Goal: Task Accomplishment & Management: Use online tool/utility

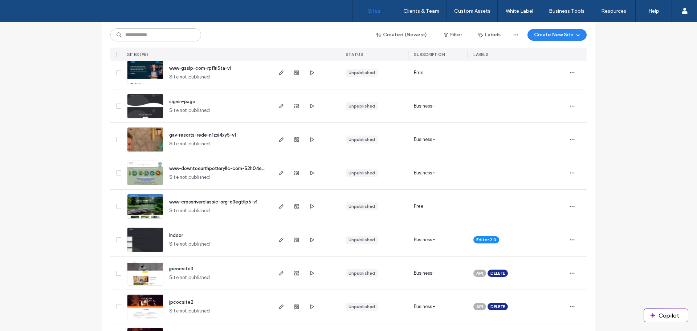
scroll to position [435, 0]
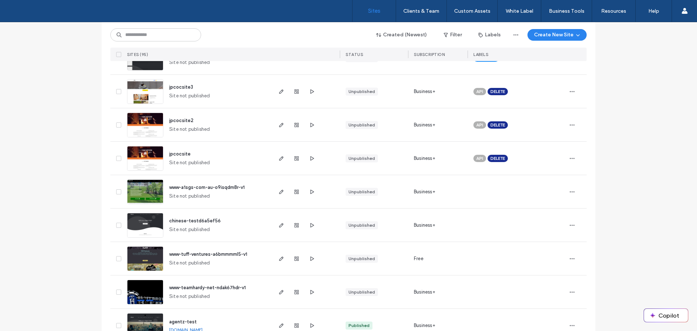
click at [147, 189] on img at bounding box center [145, 204] width 36 height 49
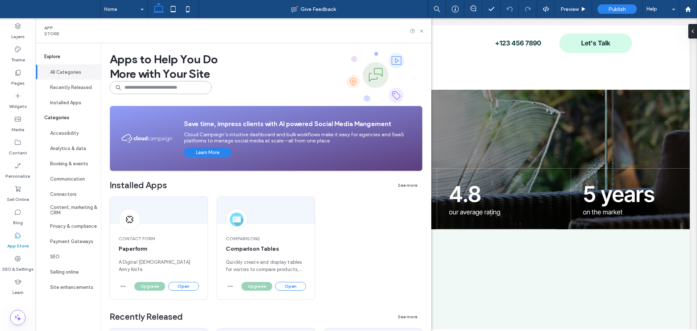
drag, startPoint x: 144, startPoint y: 93, endPoint x: 147, endPoint y: 87, distance: 6.8
click at [146, 88] on input at bounding box center [161, 87] width 102 height 13
type input "*****"
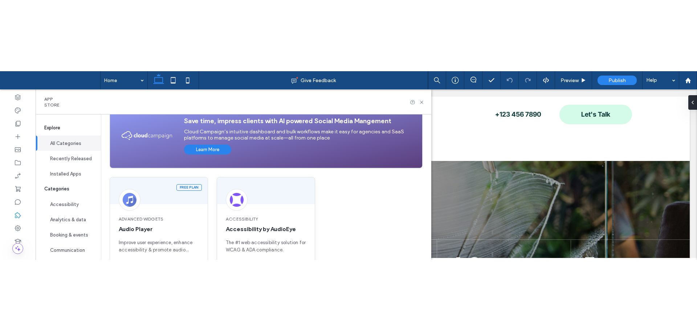
scroll to position [119, 0]
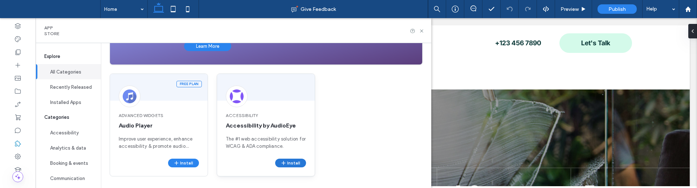
click at [291, 160] on button "Install" at bounding box center [290, 163] width 31 height 9
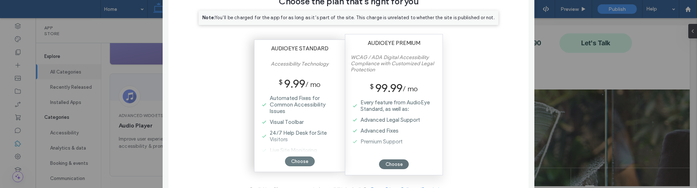
click at [302, 160] on div "Choose" at bounding box center [300, 162] width 30 height 10
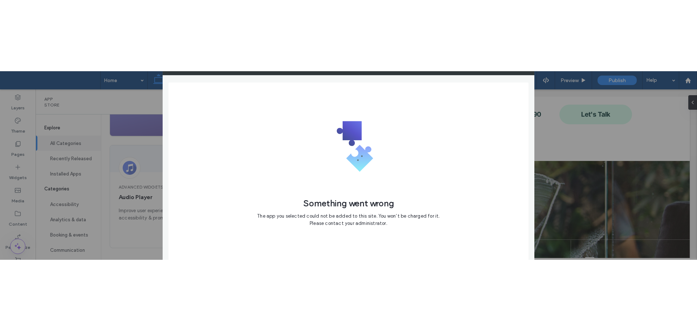
scroll to position [0, 0]
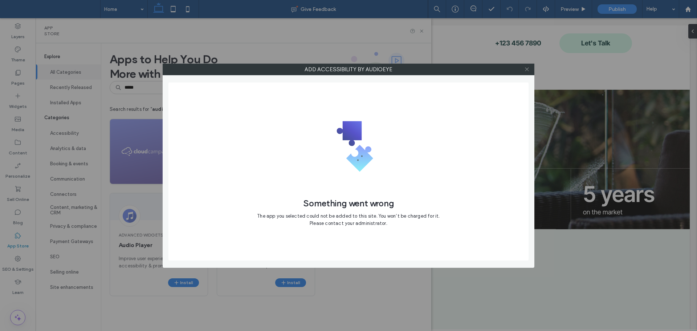
click at [526, 67] on icon at bounding box center [526, 68] width 5 height 5
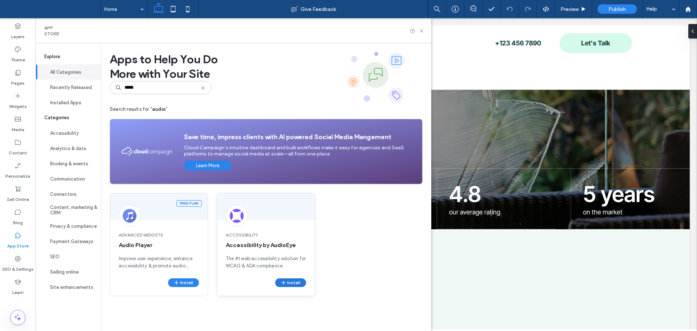
click at [291, 282] on button "Install" at bounding box center [290, 282] width 31 height 9
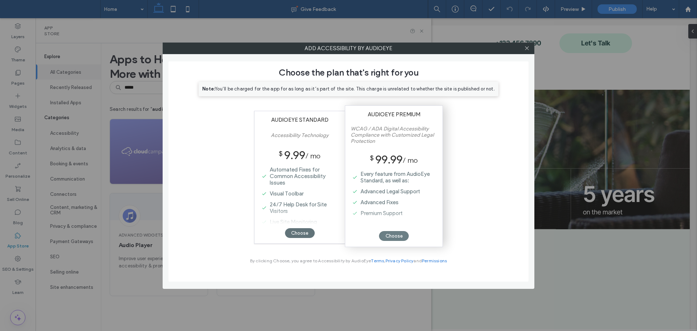
click at [397, 235] on div "Choose" at bounding box center [394, 236] width 30 height 10
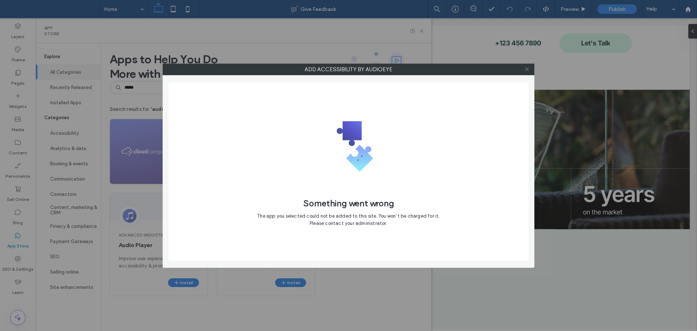
click at [526, 68] on icon at bounding box center [526, 68] width 5 height 5
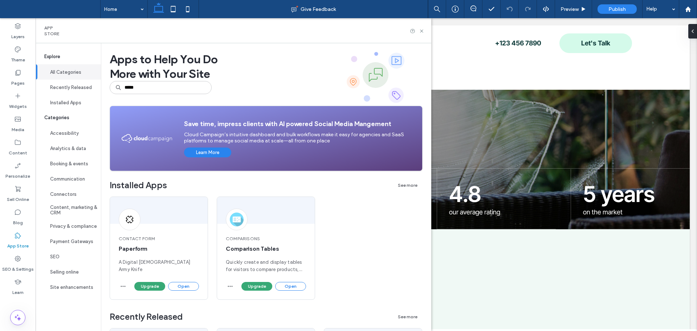
type input "*****"
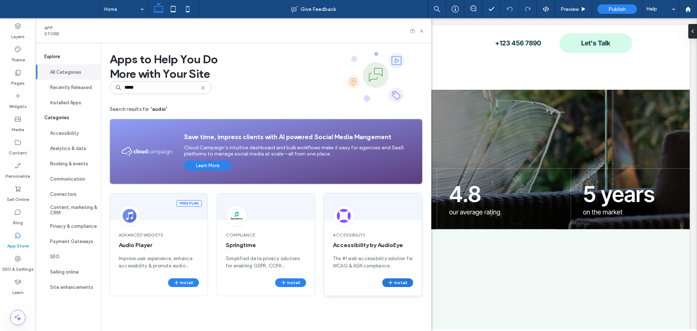
click at [402, 280] on button "Install" at bounding box center [397, 282] width 31 height 9
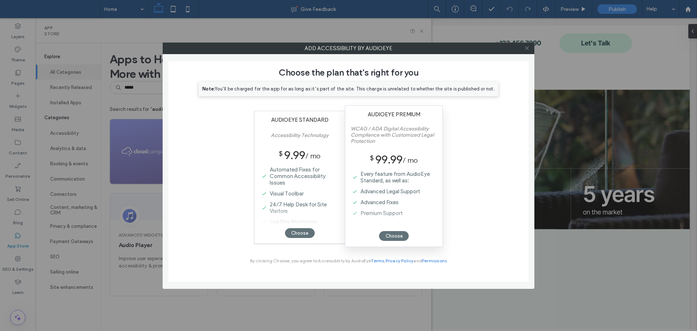
click at [526, 46] on icon at bounding box center [526, 47] width 5 height 5
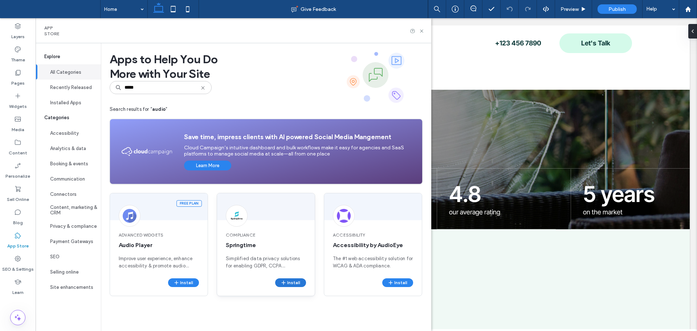
click at [296, 282] on button "Install" at bounding box center [290, 282] width 31 height 9
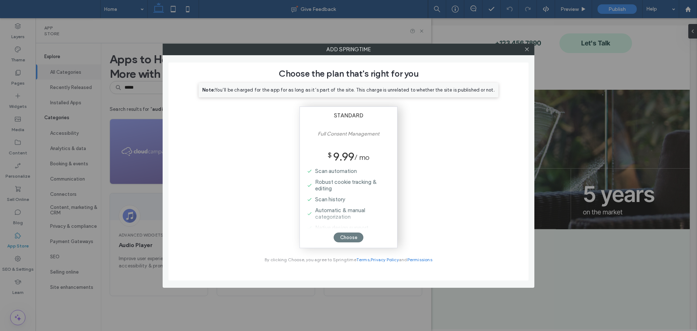
click at [346, 236] on div "Choose" at bounding box center [348, 237] width 30 height 10
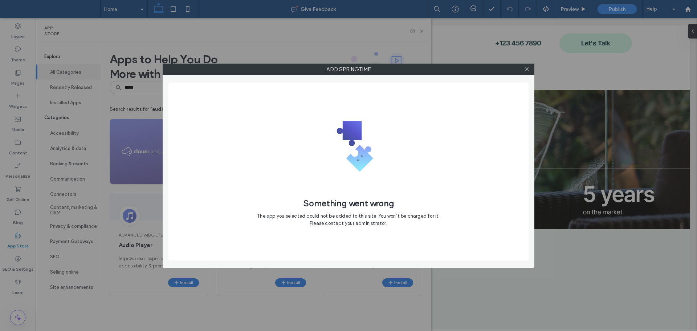
click at [435, 221] on span "The app you selected could not be added to this site. You won’t be charged for …" at bounding box center [348, 219] width 182 height 15
click at [526, 70] on icon at bounding box center [526, 68] width 5 height 5
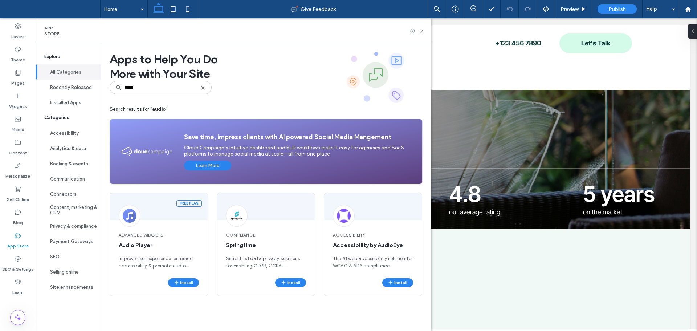
click at [203, 87] on icon at bounding box center [203, 88] width 6 height 6
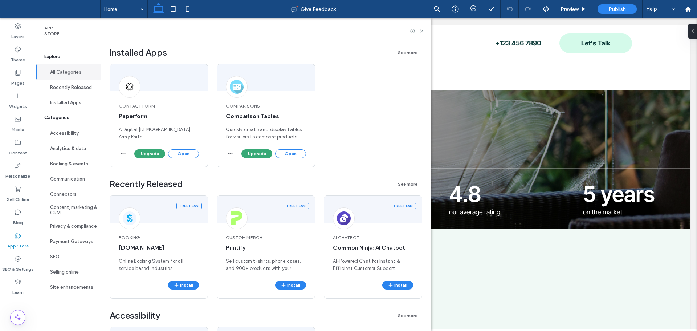
scroll to position [145, 0]
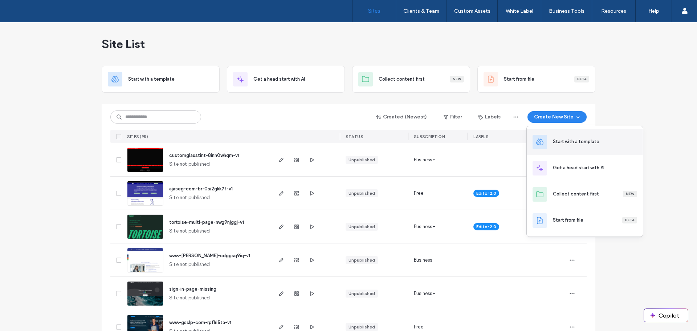
click at [578, 143] on div "Start with a template" at bounding box center [576, 141] width 46 height 7
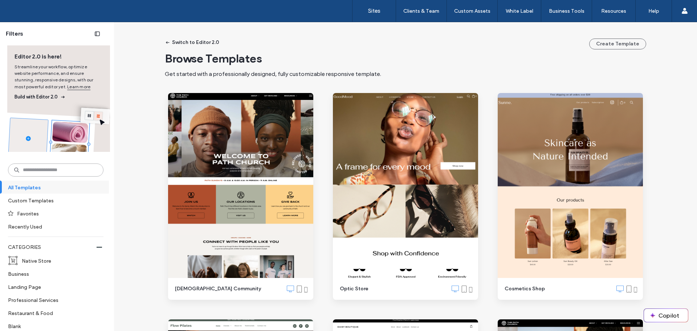
click at [57, 170] on input at bounding box center [55, 169] width 95 height 13
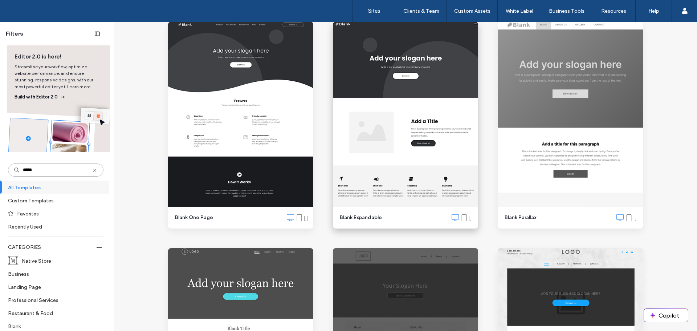
scroll to position [327, 0]
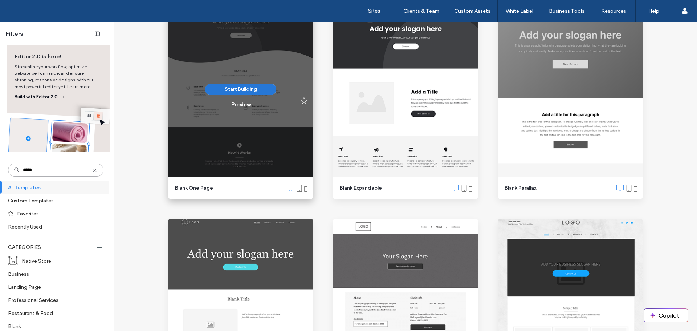
type input "*****"
click at [231, 85] on button "Start Building" at bounding box center [240, 89] width 71 height 12
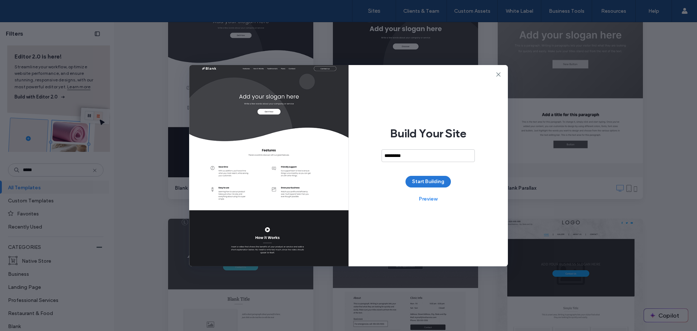
type input "*********"
click at [426, 182] on button "Start Building" at bounding box center [427, 182] width 45 height 12
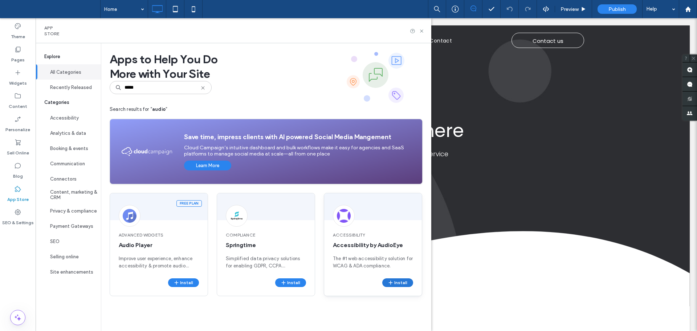
type input "*****"
click at [396, 282] on button "Install" at bounding box center [397, 282] width 31 height 9
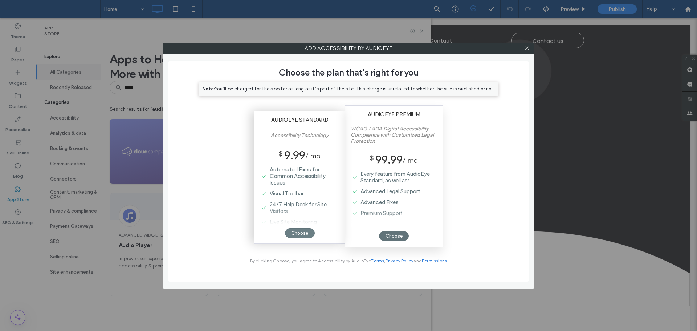
click at [300, 229] on div "Choose" at bounding box center [300, 233] width 30 height 10
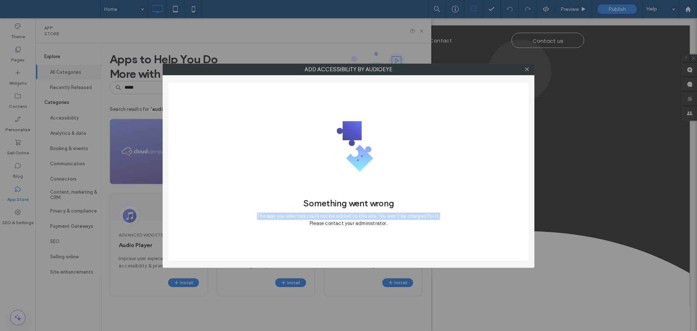
drag, startPoint x: 263, startPoint y: 215, endPoint x: 452, endPoint y: 219, distance: 188.7
click at [451, 218] on div "Something went wrong The app you selected could not be added to this site. You …" at bounding box center [348, 171] width 360 height 178
click at [442, 232] on div "Something went wrong The app you selected could not be added to this site. You …" at bounding box center [348, 171] width 360 height 178
click at [527, 70] on icon at bounding box center [526, 68] width 5 height 5
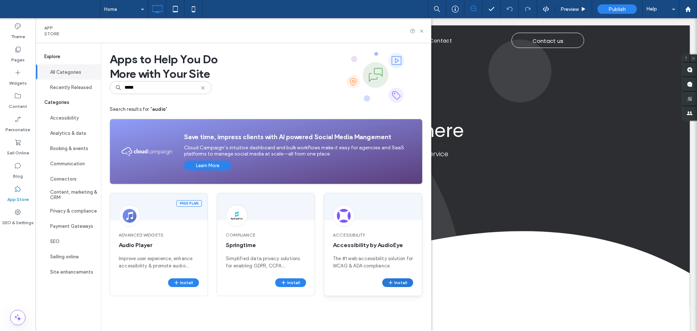
click at [387, 283] on button "Install" at bounding box center [397, 282] width 31 height 9
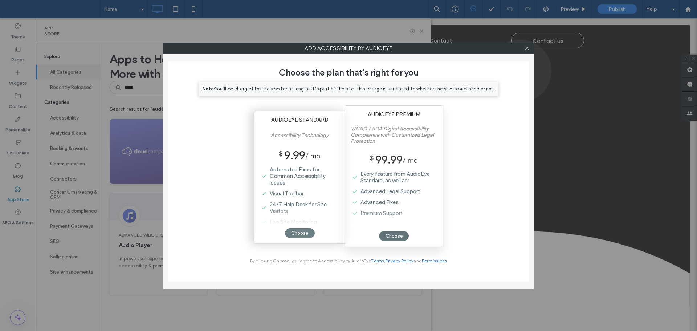
click at [306, 234] on div "Choose" at bounding box center [300, 233] width 30 height 10
click at [525, 48] on icon at bounding box center [526, 47] width 5 height 5
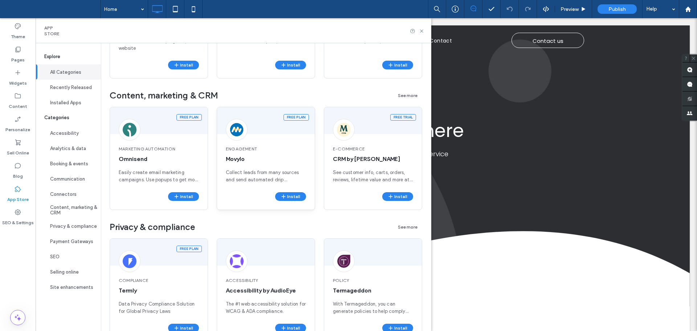
scroll to position [1052, 0]
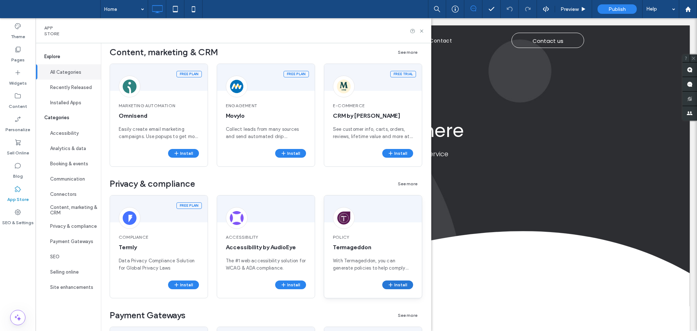
click at [394, 284] on span "button" at bounding box center [390, 284] width 7 height 8
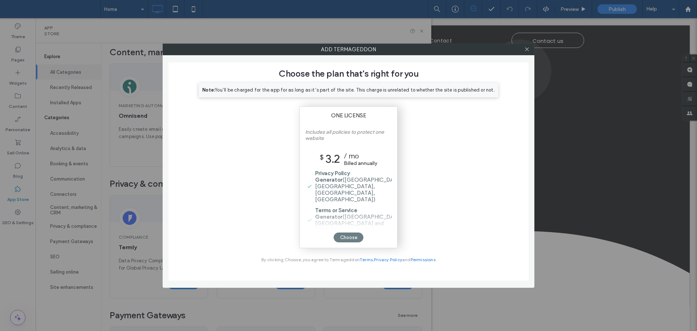
click at [352, 237] on div "Choose" at bounding box center [348, 237] width 30 height 10
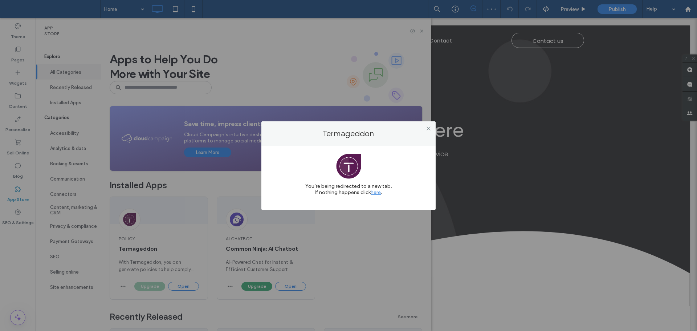
scroll to position [0, 0]
click at [428, 128] on icon at bounding box center [428, 128] width 5 height 5
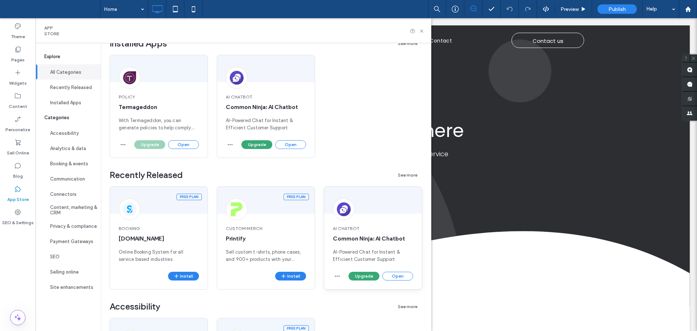
scroll to position [145, 0]
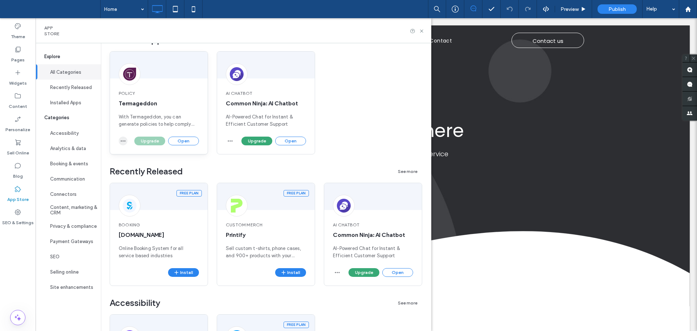
click at [120, 141] on span "button" at bounding box center [123, 140] width 9 height 9
click at [132, 157] on span "Uninstall app" at bounding box center [140, 158] width 30 height 7
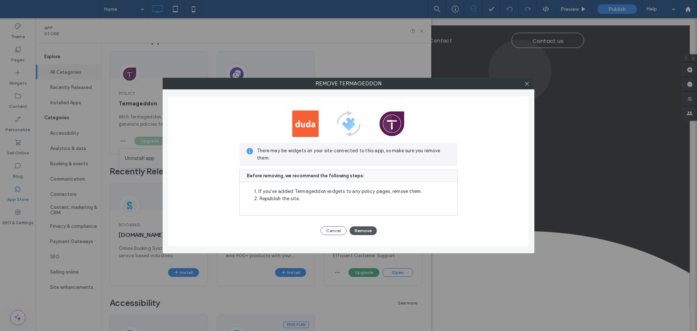
click at [370, 229] on button "Remove" at bounding box center [362, 230] width 27 height 9
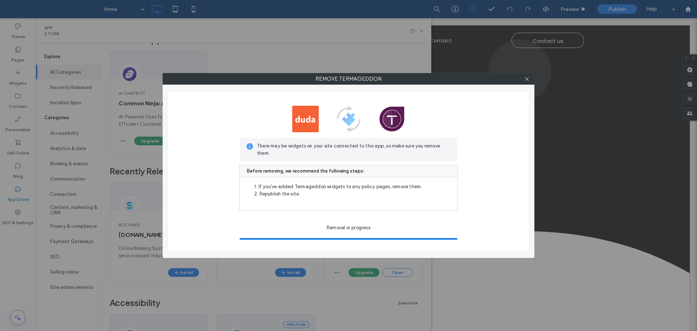
scroll to position [0, 0]
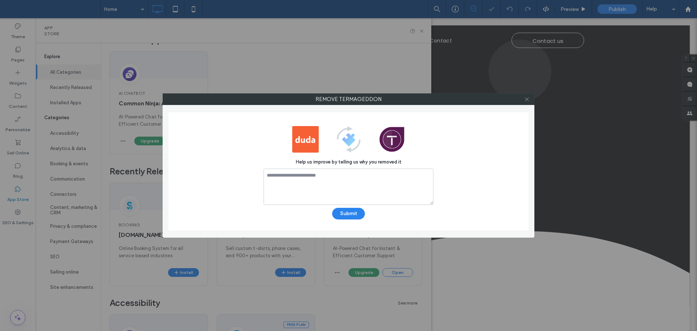
click at [528, 99] on icon at bounding box center [526, 99] width 5 height 5
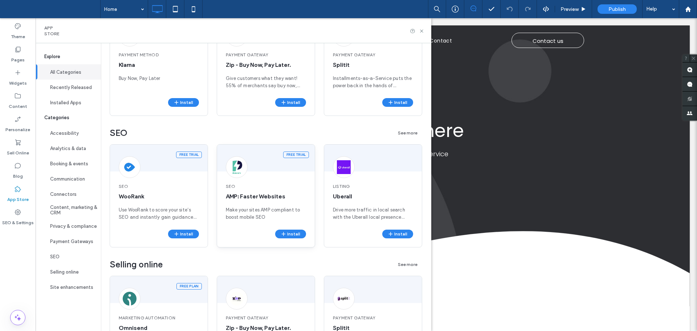
scroll to position [1306, 0]
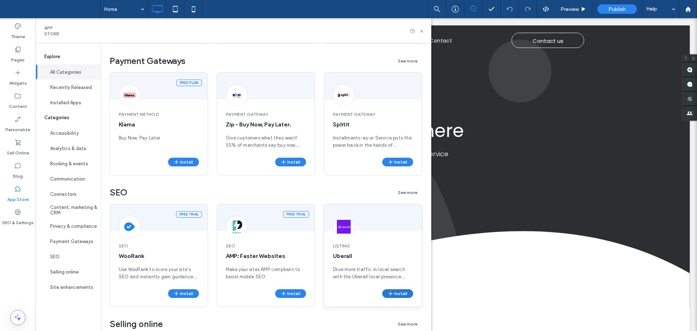
click at [397, 292] on button "Install" at bounding box center [397, 293] width 31 height 9
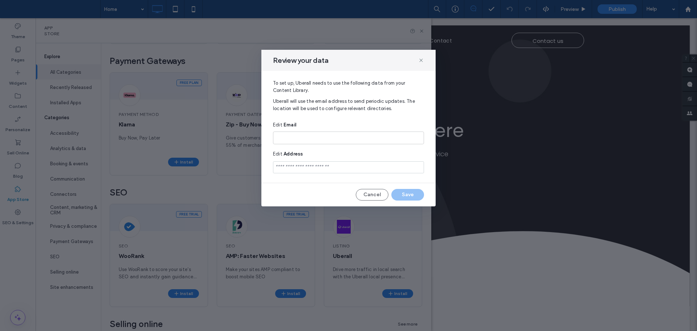
type input "**********"
click at [371, 193] on button "Cancel" at bounding box center [372, 195] width 33 height 12
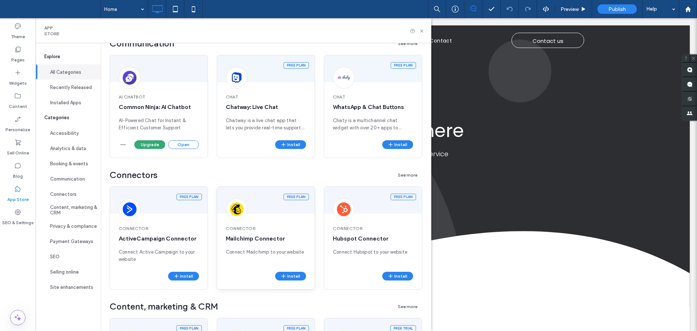
scroll to position [766, 0]
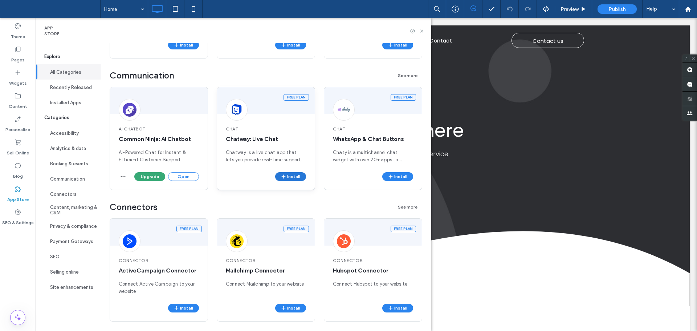
click at [288, 175] on button "Install" at bounding box center [290, 176] width 31 height 9
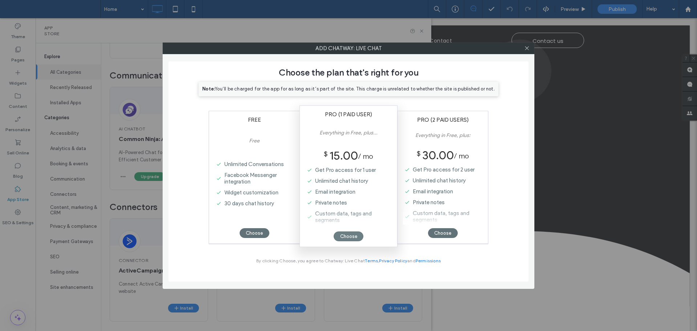
click at [358, 237] on div "Choose" at bounding box center [348, 236] width 30 height 10
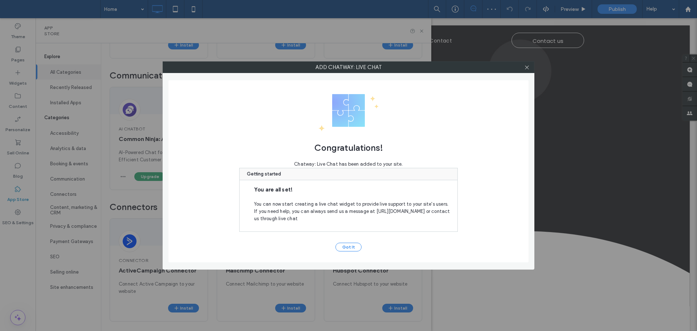
scroll to position [0, 0]
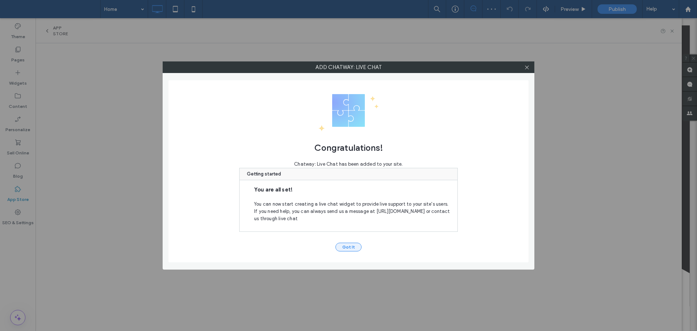
click at [350, 246] on button "Got It" at bounding box center [348, 246] width 26 height 9
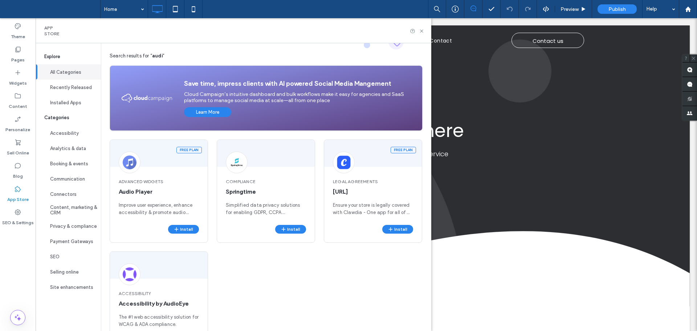
scroll to position [89, 0]
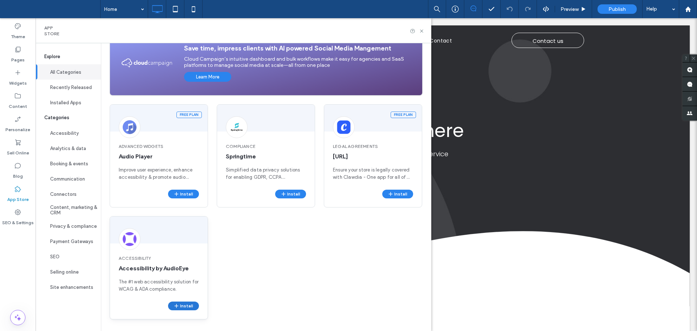
type input "****"
click at [189, 304] on button "Install" at bounding box center [183, 305] width 31 height 9
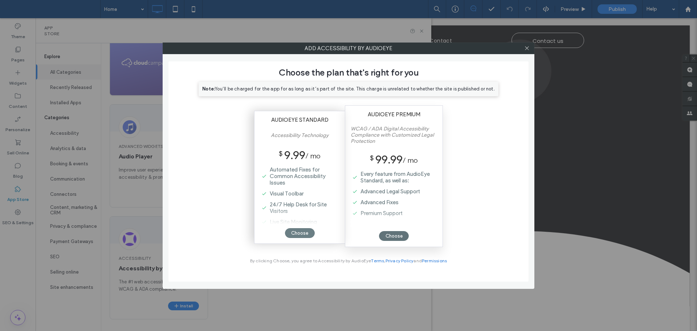
click at [305, 231] on div "Choose" at bounding box center [300, 233] width 30 height 10
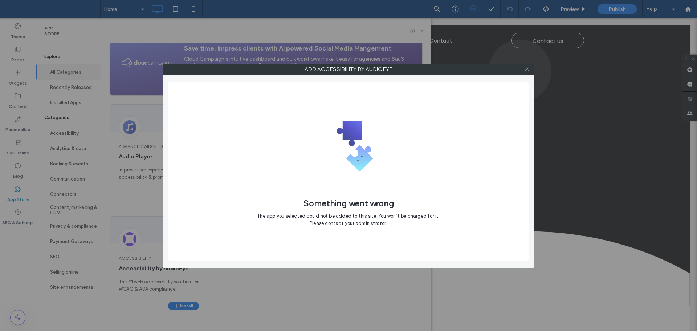
click at [527, 69] on icon at bounding box center [526, 68] width 5 height 5
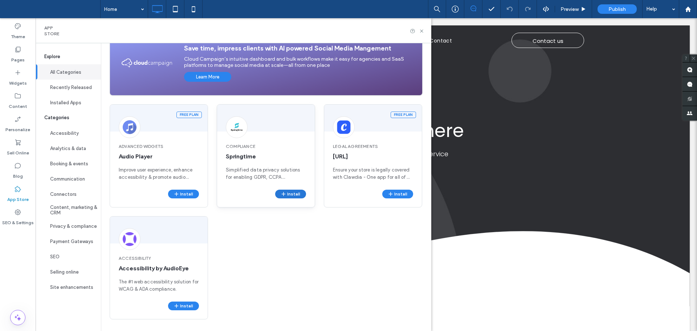
click at [283, 193] on icon "button" at bounding box center [283, 194] width 6 height 6
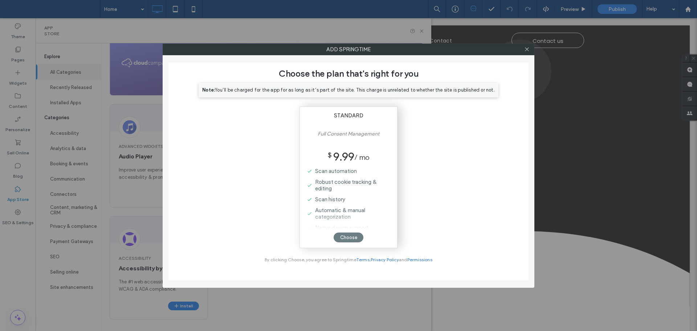
click at [347, 234] on div "Choose" at bounding box center [348, 237] width 30 height 10
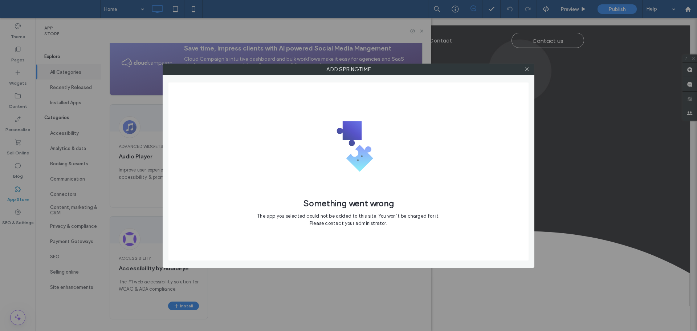
click at [345, 235] on div "Something went wrong The app you selected could not be added to this site. You …" at bounding box center [348, 171] width 360 height 178
click at [529, 70] on icon at bounding box center [526, 68] width 5 height 5
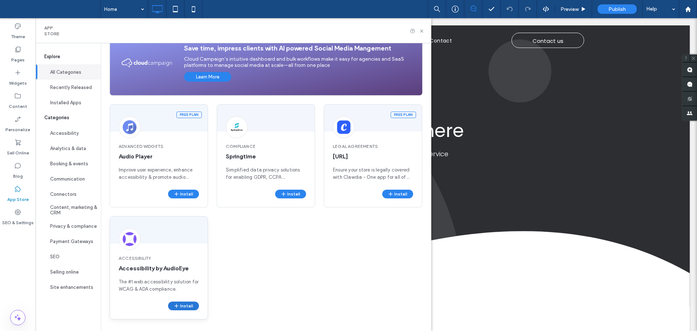
click at [181, 302] on button "Install" at bounding box center [183, 305] width 31 height 9
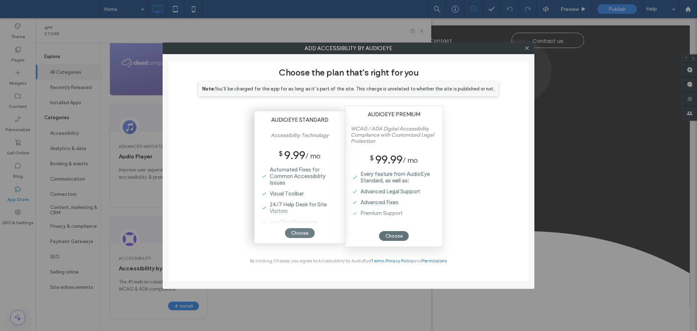
click at [300, 231] on div "Choose" at bounding box center [300, 233] width 30 height 10
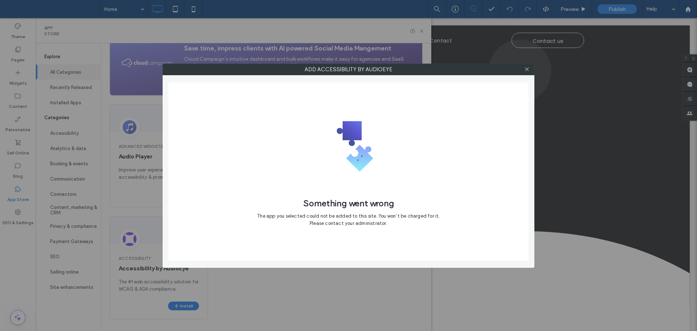
click at [525, 65] on span at bounding box center [526, 69] width 5 height 11
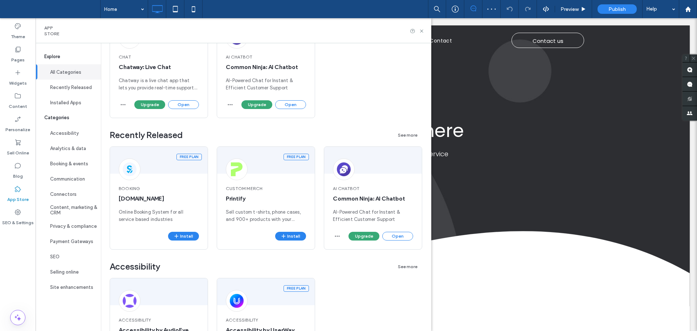
scroll to position [363, 0]
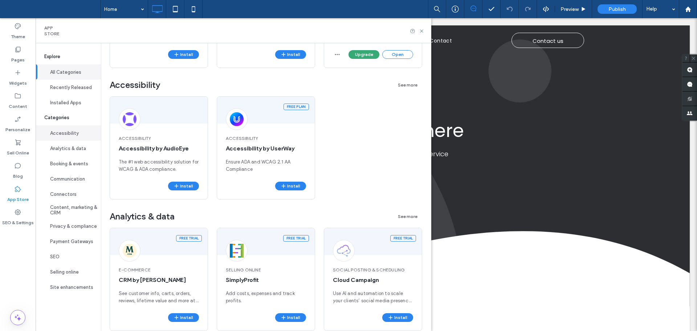
click at [59, 136] on button "Accessibility" at bounding box center [68, 132] width 65 height 15
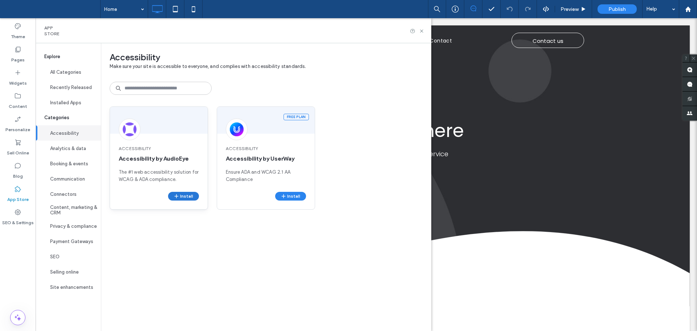
click at [194, 196] on button "Install" at bounding box center [183, 196] width 31 height 9
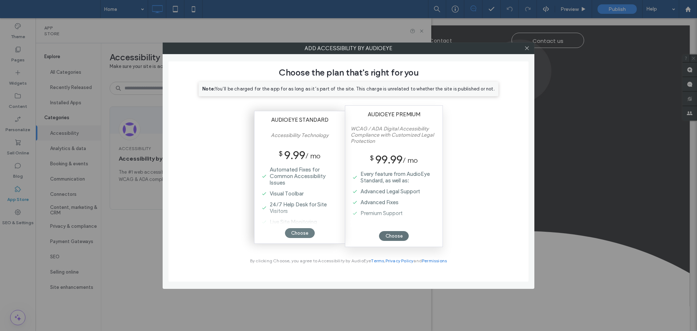
click at [297, 231] on div "Choose" at bounding box center [300, 233] width 30 height 10
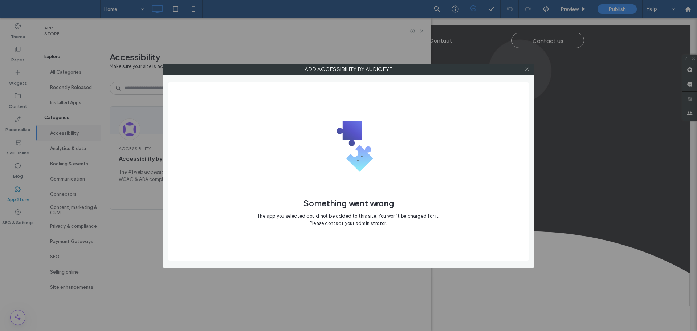
click at [525, 71] on icon at bounding box center [526, 68] width 5 height 5
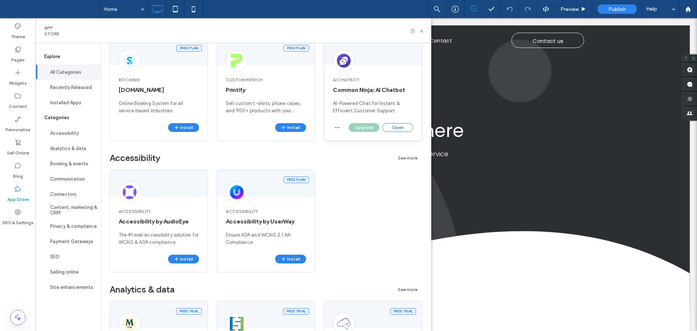
scroll to position [363, 0]
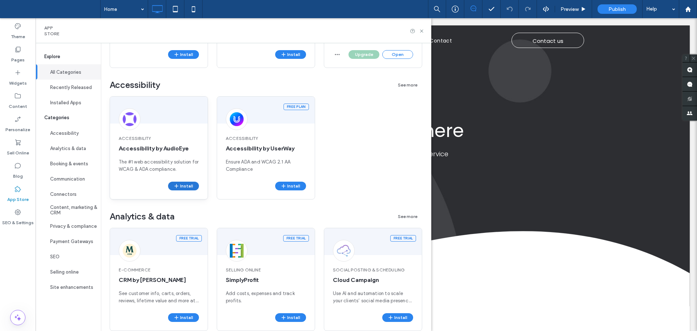
click at [187, 186] on button "Install" at bounding box center [183, 185] width 31 height 9
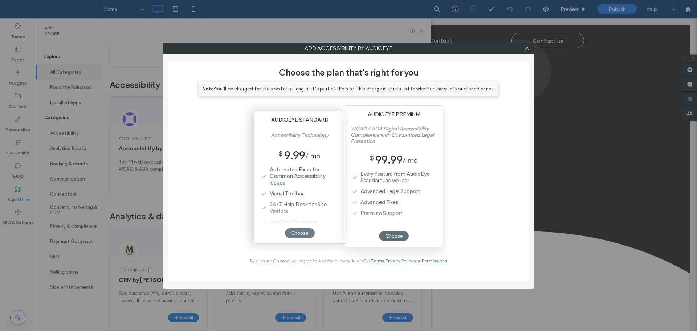
click at [296, 232] on div "Choose" at bounding box center [300, 233] width 30 height 10
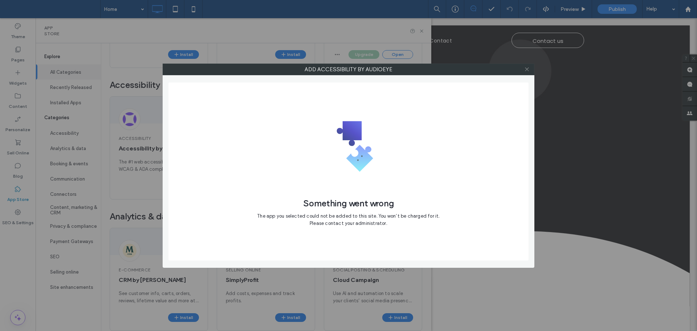
click at [525, 68] on icon at bounding box center [526, 68] width 5 height 5
